Goal: Task Accomplishment & Management: Manage account settings

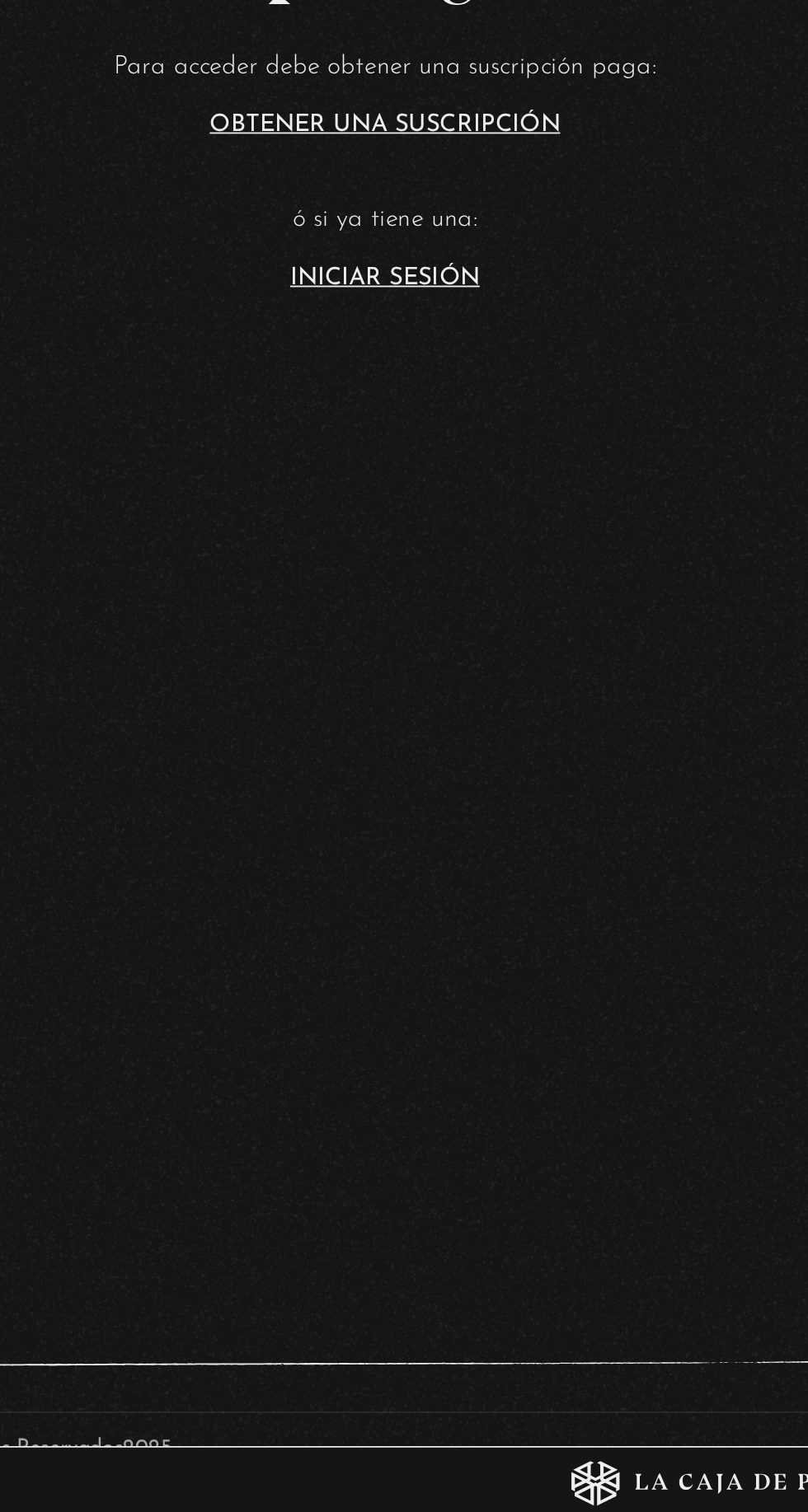
click at [414, 792] on link "Iniciar Sesión" at bounding box center [404, 785] width 104 height 13
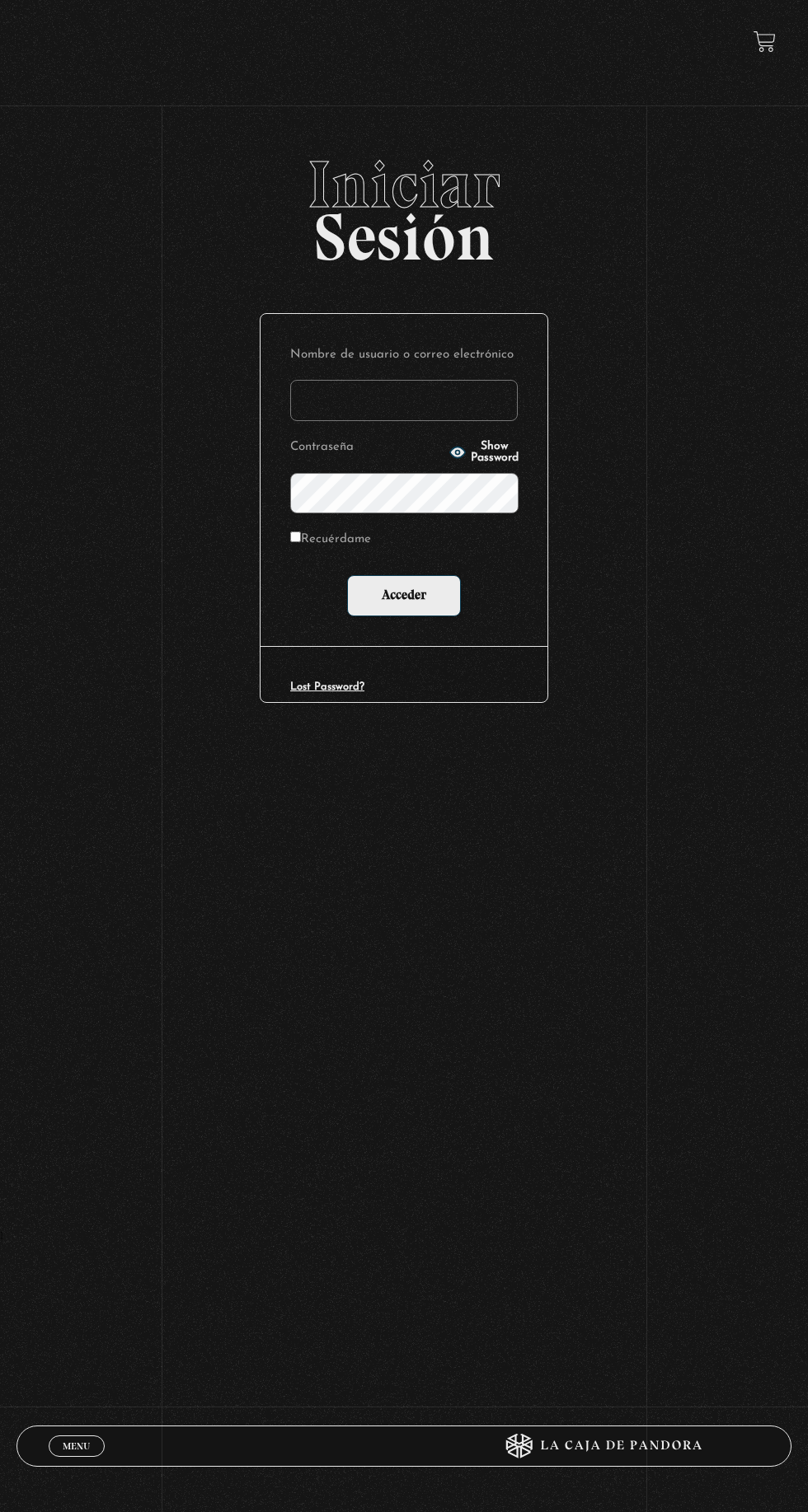
click at [406, 410] on input "Nombre de usuario o correo electrónico" at bounding box center [404, 400] width 227 height 41
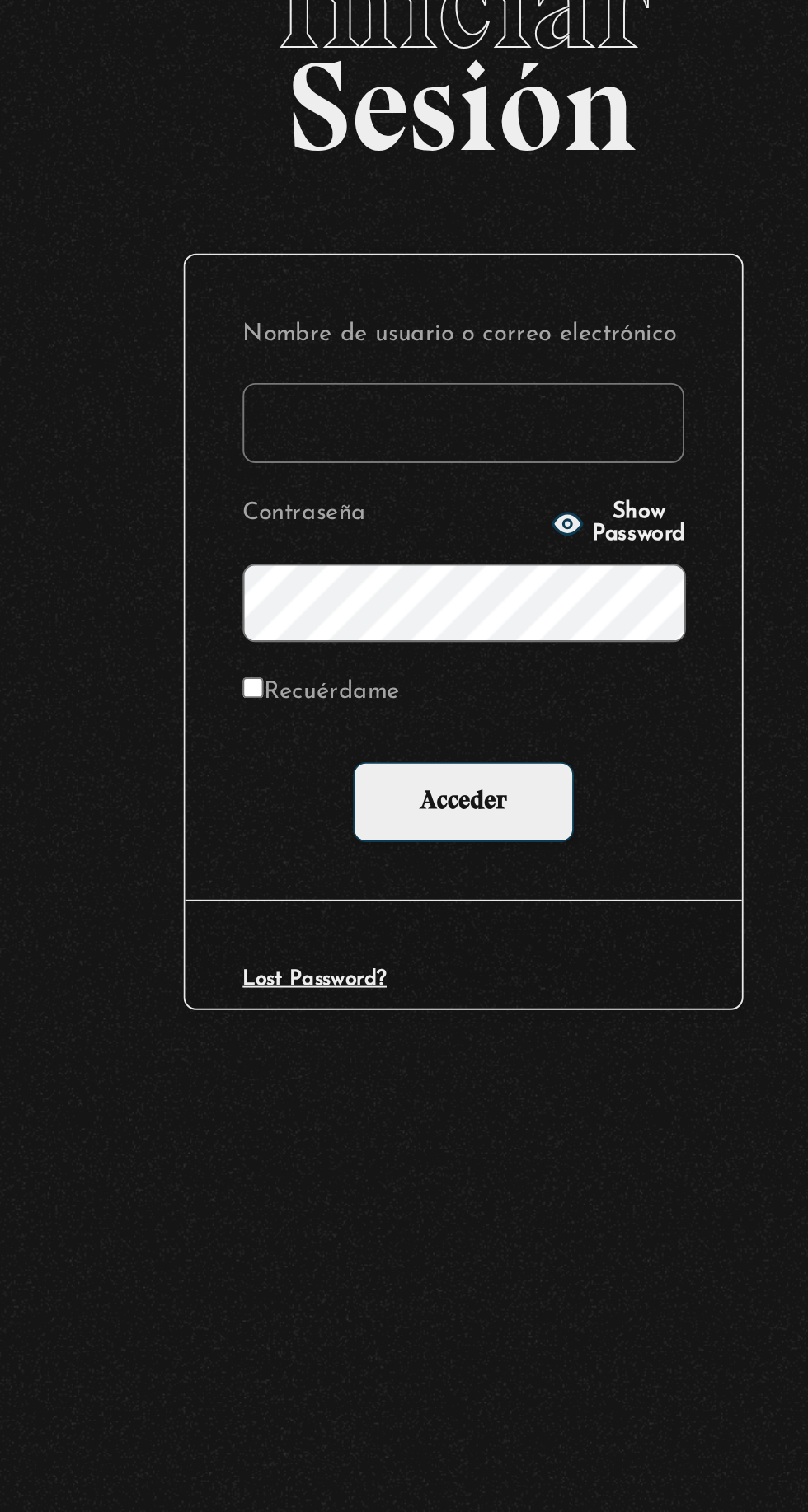
type input "ksolisvalverde@gmail.com"
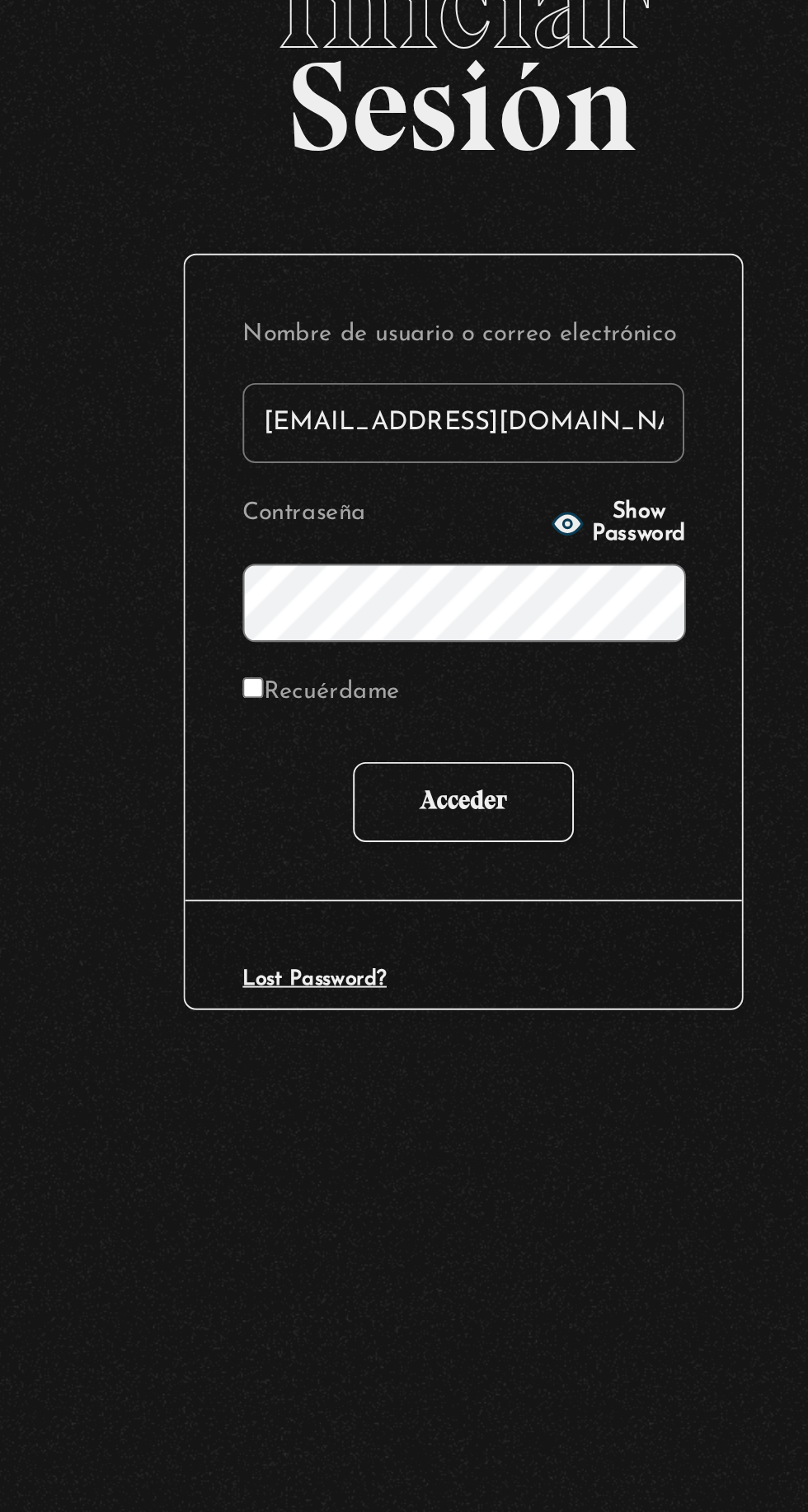
click at [426, 616] on input "Acceder" at bounding box center [404, 596] width 114 height 41
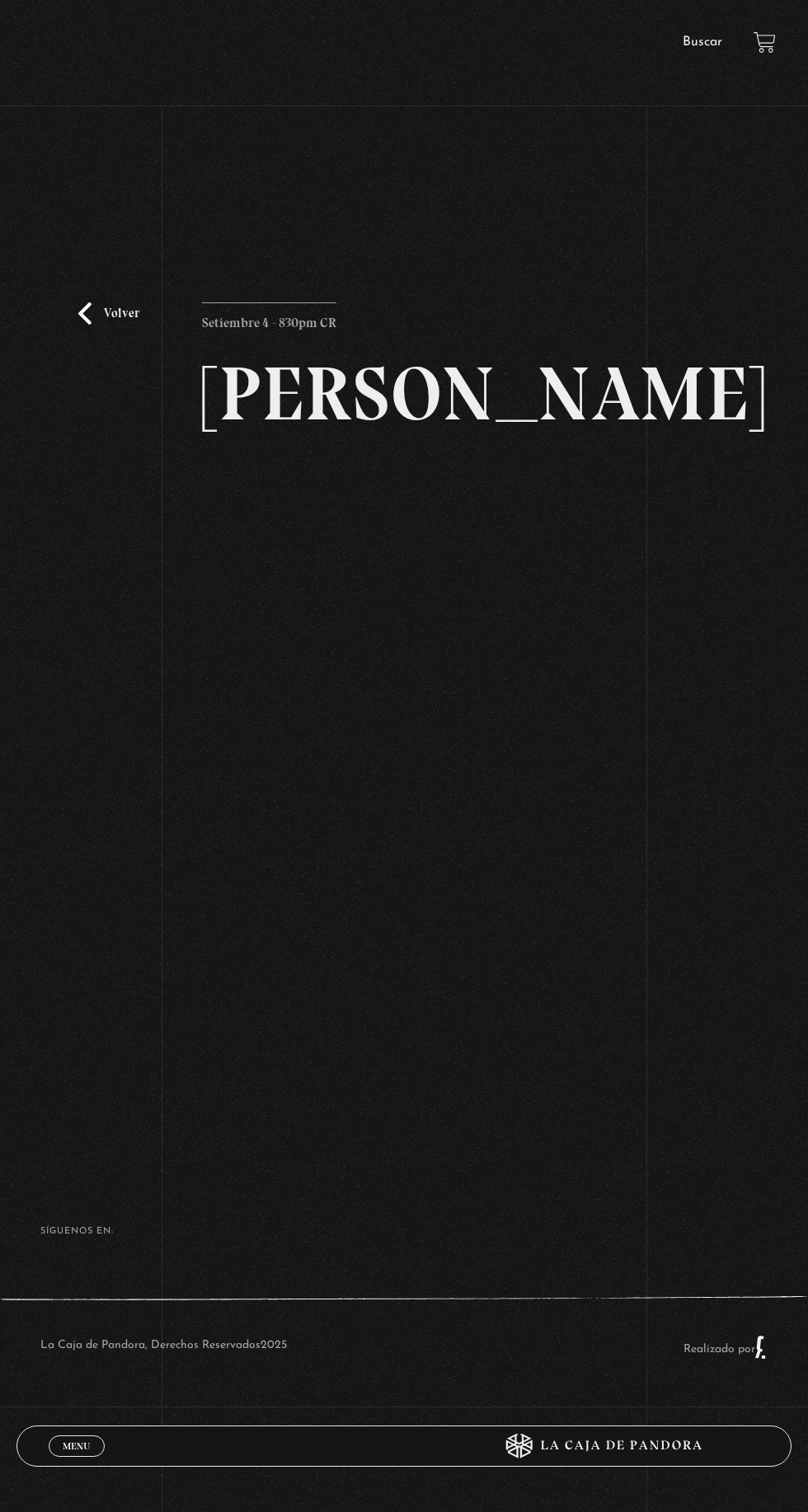
click at [55, 1437] on link "Menu Cerrar" at bounding box center [77, 1446] width 56 height 22
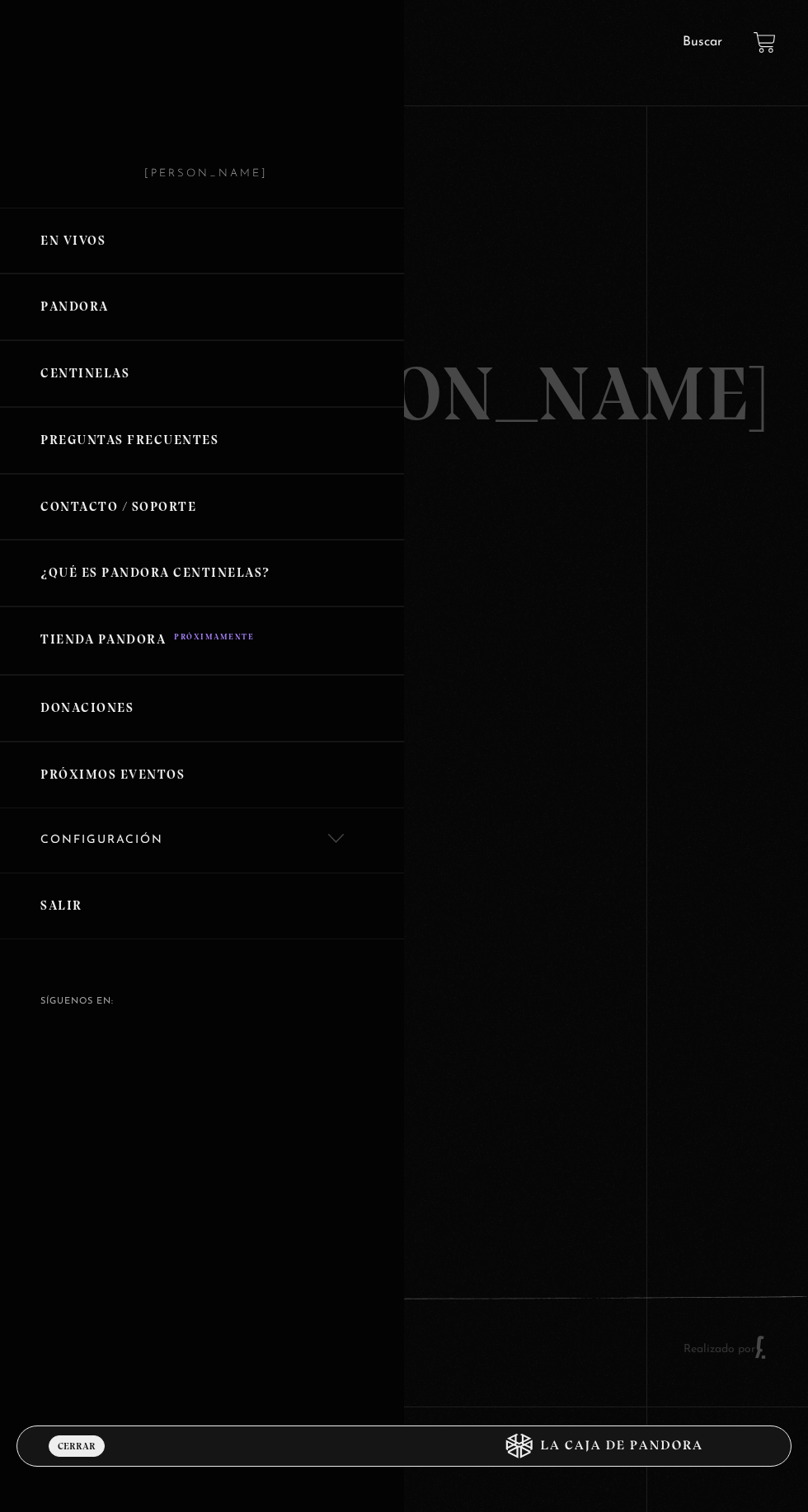
click at [100, 920] on link "Salir" at bounding box center [201, 906] width 404 height 67
